Goal: Task Accomplishment & Management: Manage account settings

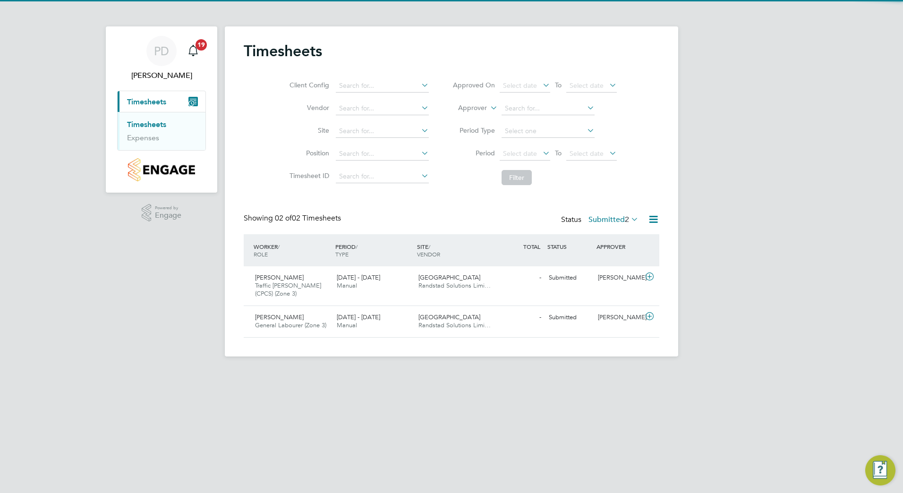
scroll to position [24, 82]
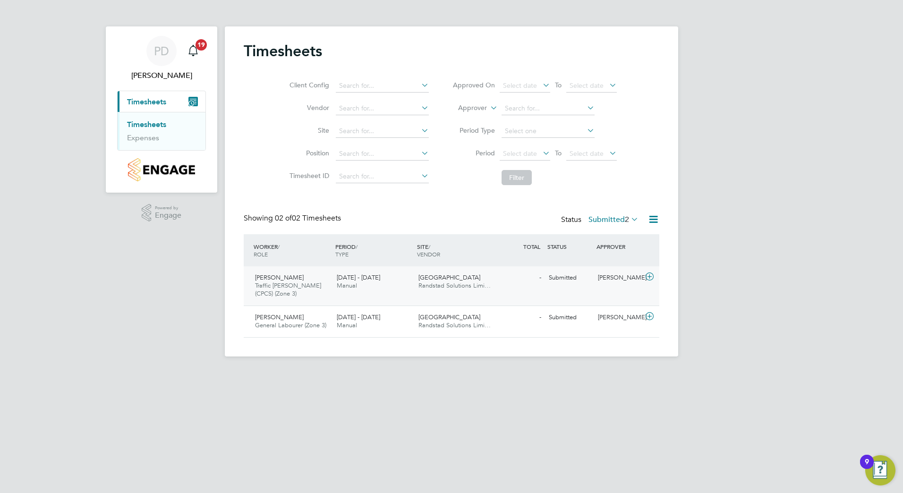
click at [650, 276] on icon at bounding box center [650, 277] width 12 height 8
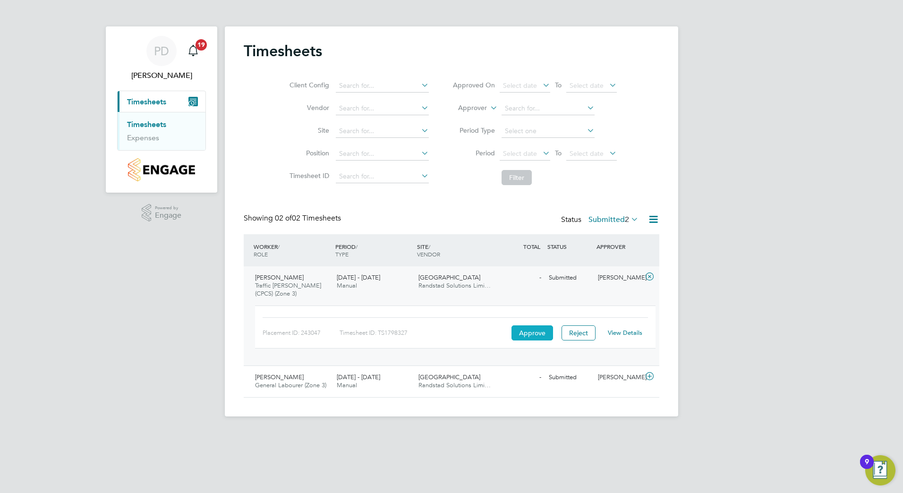
click at [531, 334] on button "Approve" at bounding box center [533, 332] width 42 height 15
click at [145, 101] on span "Timesheets" at bounding box center [146, 101] width 39 height 9
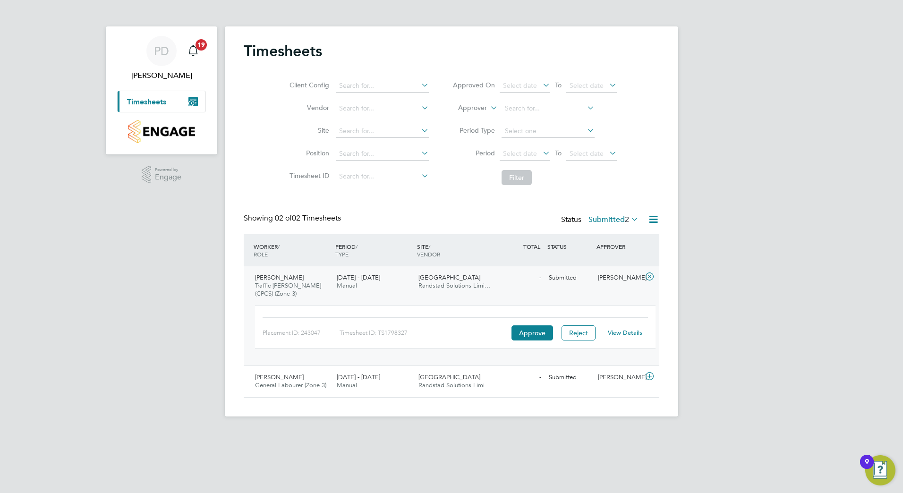
click at [145, 105] on span "Timesheets" at bounding box center [146, 101] width 39 height 9
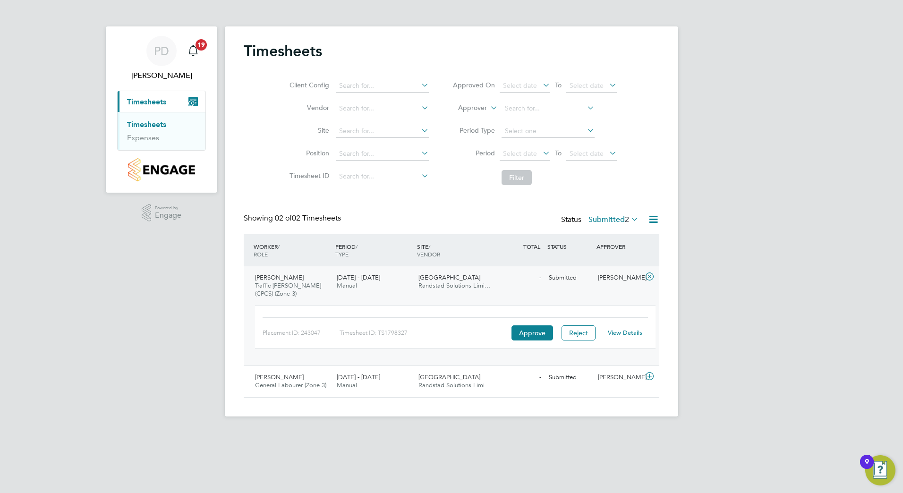
click at [145, 122] on link "Timesheets" at bounding box center [146, 124] width 39 height 9
click at [649, 375] on icon at bounding box center [650, 377] width 12 height 8
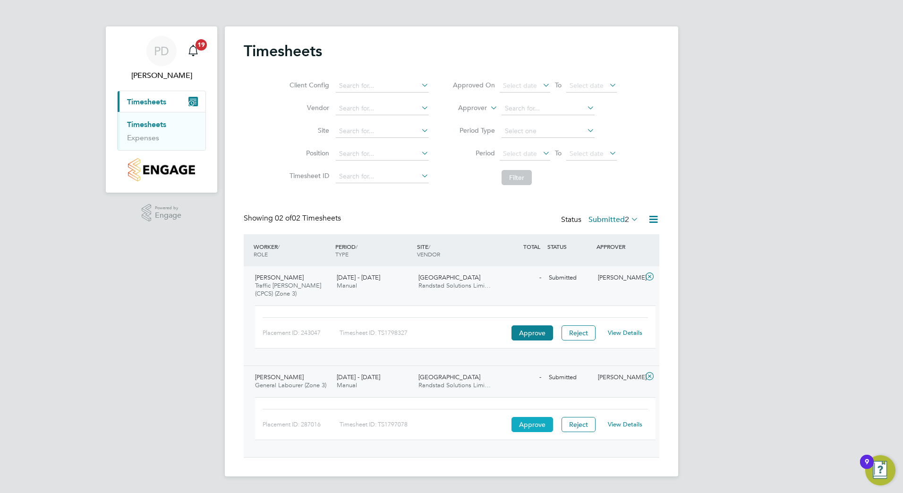
click at [525, 424] on button "Approve" at bounding box center [533, 424] width 42 height 15
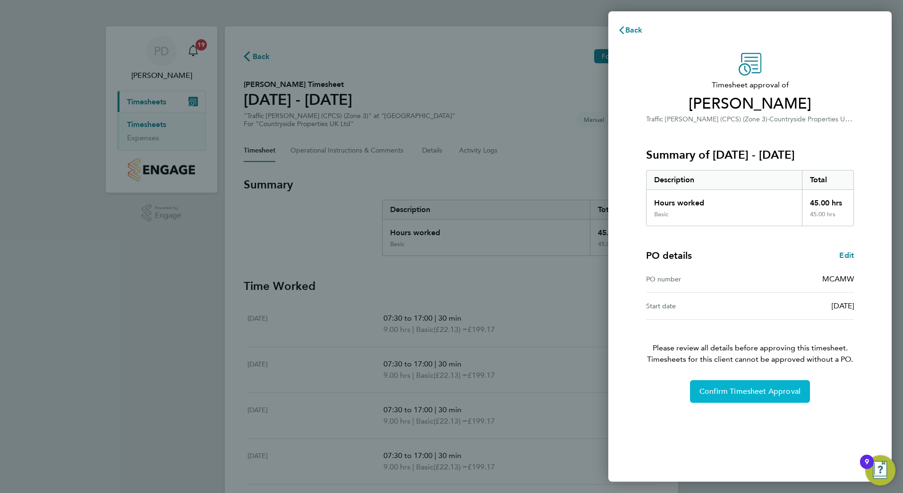
click at [713, 390] on span "Confirm Timesheet Approval" at bounding box center [750, 391] width 101 height 9
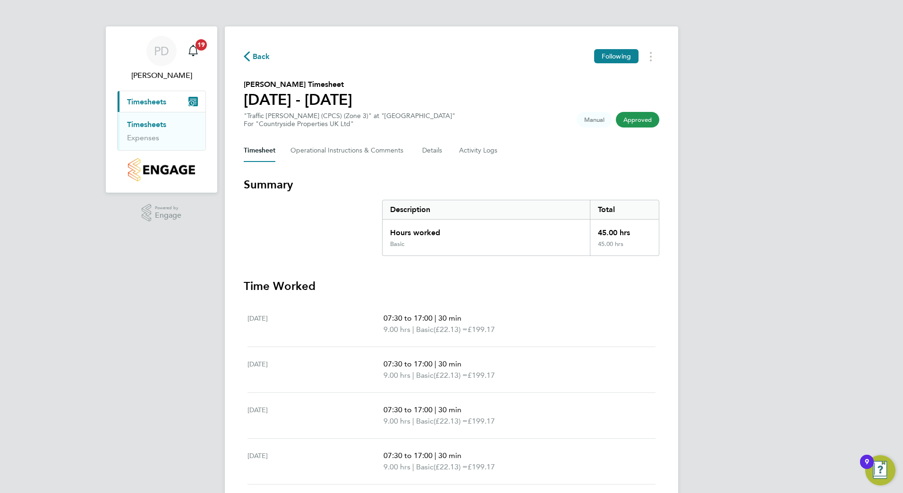
click at [142, 124] on link "Timesheets" at bounding box center [146, 124] width 39 height 9
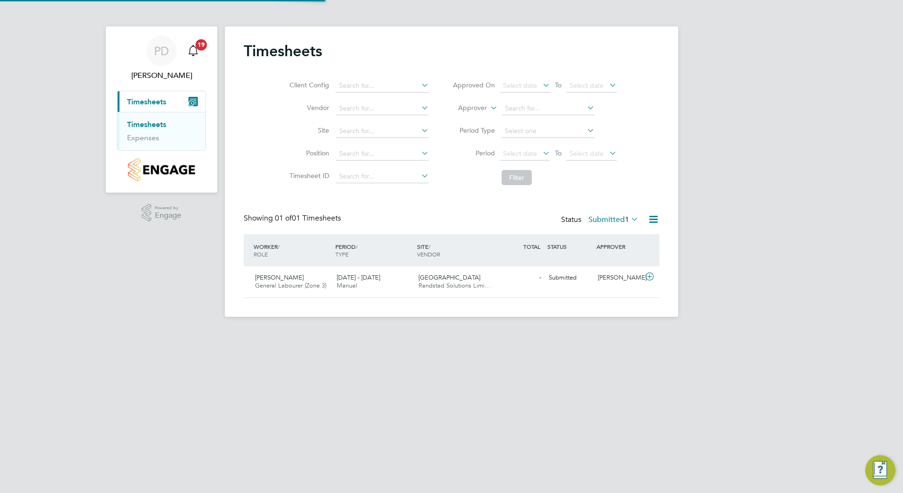
scroll to position [24, 82]
click at [646, 275] on icon at bounding box center [650, 277] width 12 height 8
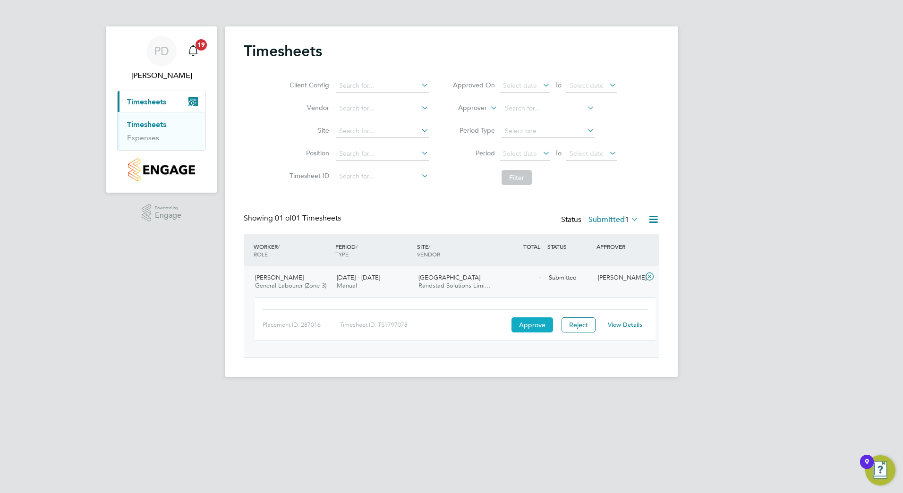
click at [531, 326] on button "Approve" at bounding box center [533, 324] width 42 height 15
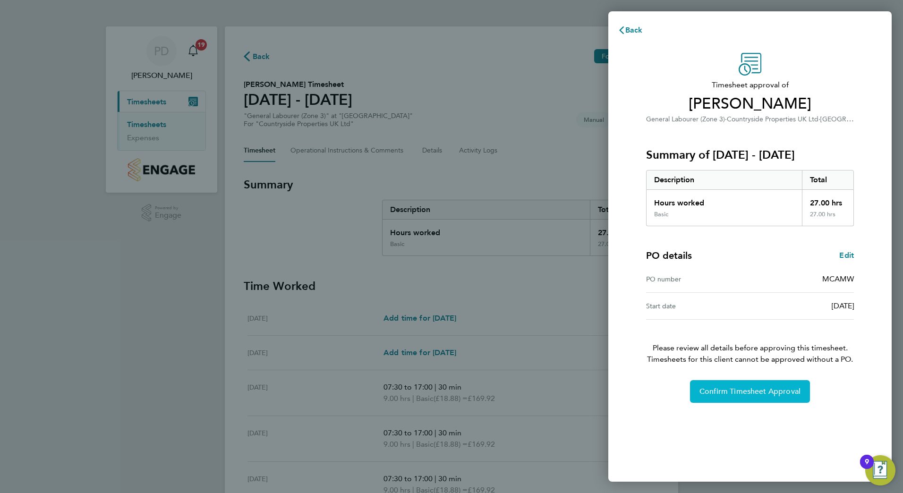
click at [743, 393] on span "Confirm Timesheet Approval" at bounding box center [750, 391] width 101 height 9
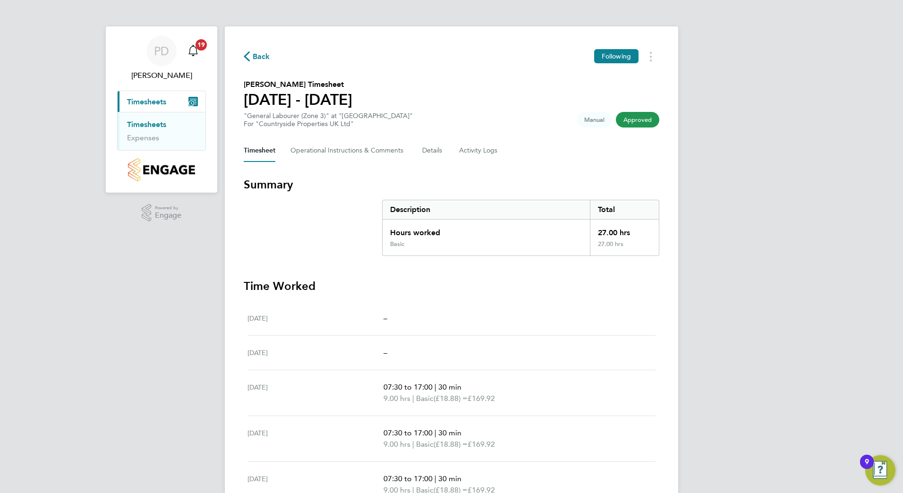
click at [147, 106] on span "Timesheets" at bounding box center [146, 101] width 39 height 9
click at [144, 103] on span "Timesheets" at bounding box center [146, 101] width 39 height 9
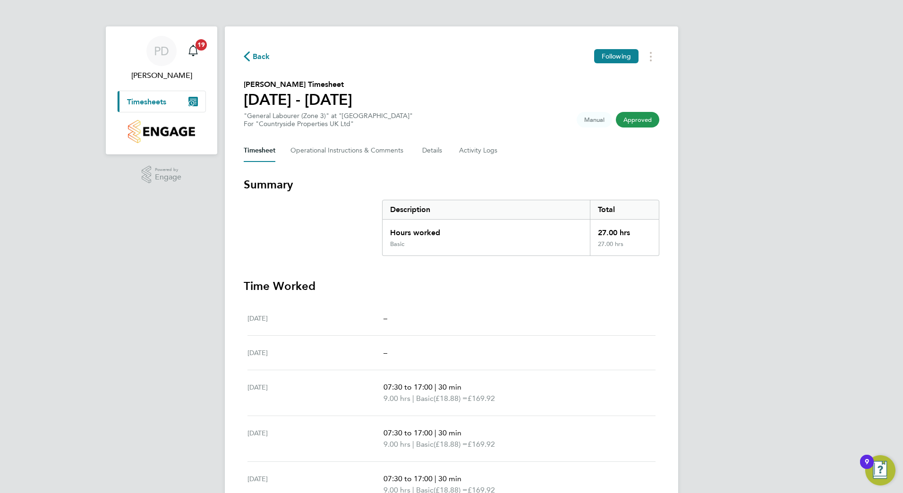
click at [144, 103] on span "Timesheets" at bounding box center [146, 101] width 39 height 9
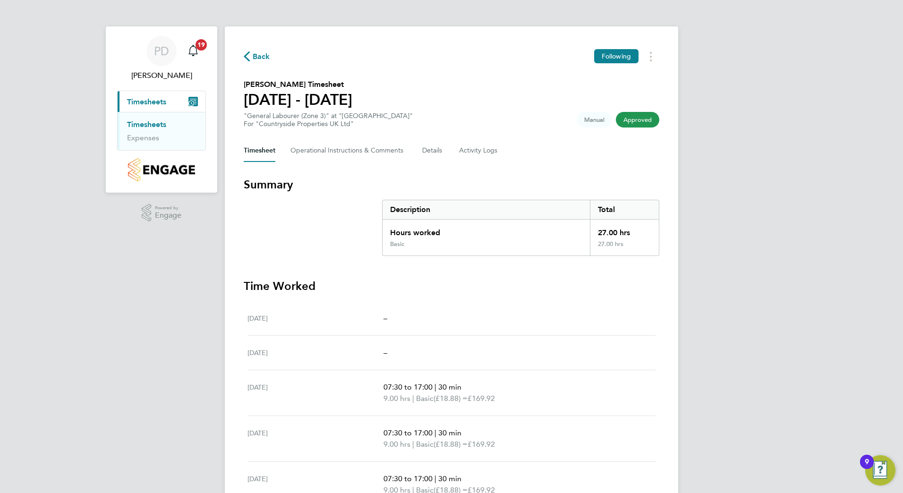
click at [144, 123] on link "Timesheets" at bounding box center [146, 124] width 39 height 9
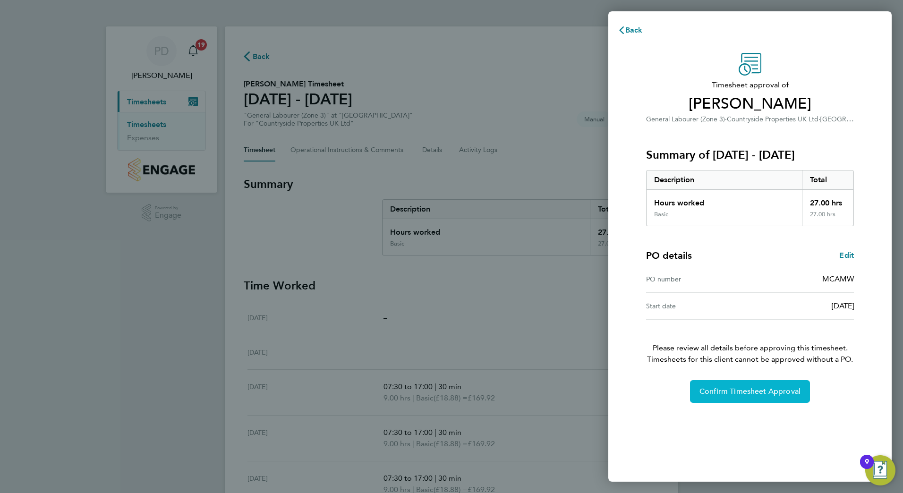
click at [718, 394] on span "Confirm Timesheet Approval" at bounding box center [750, 391] width 101 height 9
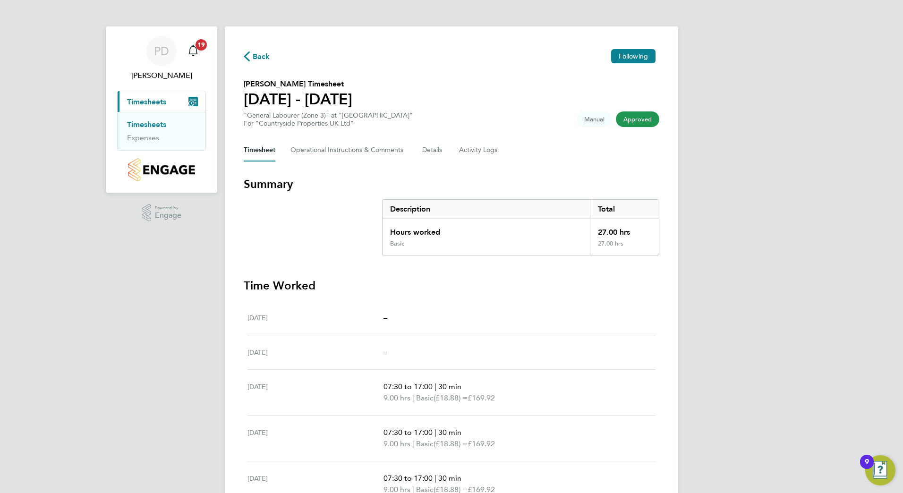
click at [146, 103] on span "Timesheets" at bounding box center [146, 101] width 39 height 9
